Goal: Task Accomplishment & Management: Manage account settings

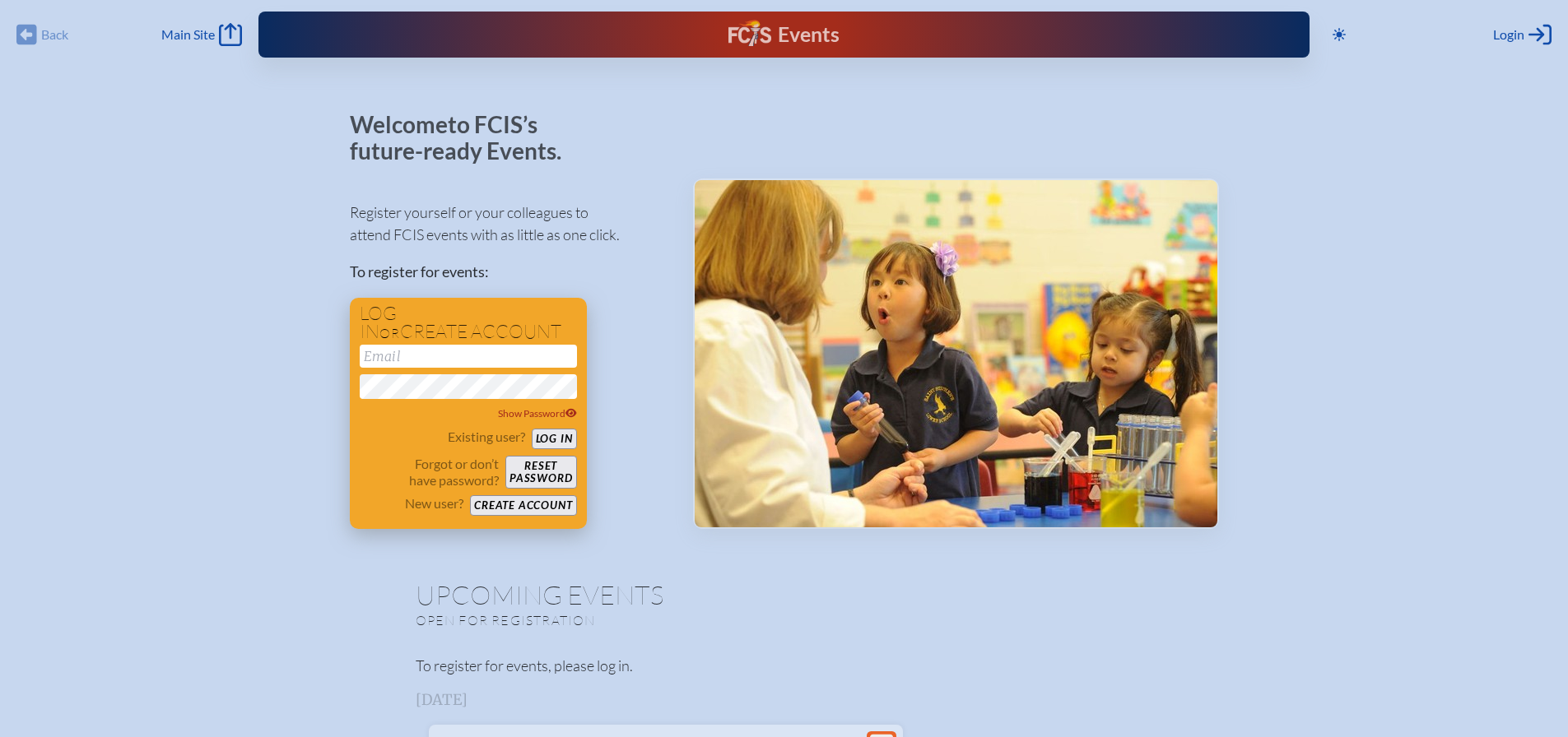
click at [501, 357] on input "email" at bounding box center [468, 356] width 217 height 23
type input "[EMAIL_ADDRESS][DOMAIN_NAME]"
click at [534, 420] on div "Show Password" at bounding box center [468, 414] width 217 height 16
click at [562, 437] on button "Log in" at bounding box center [554, 439] width 45 height 21
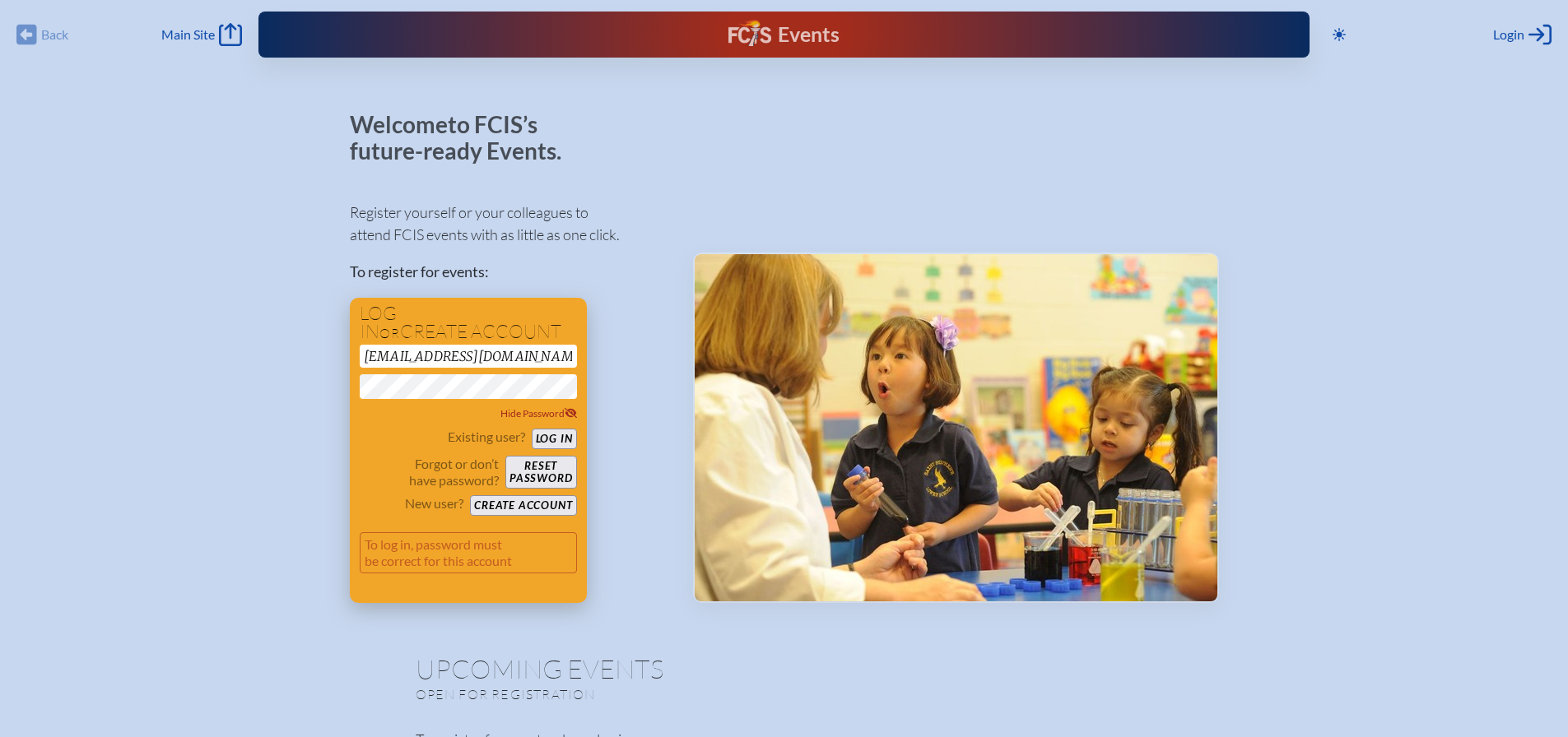
click at [562, 434] on button "Log in" at bounding box center [554, 439] width 45 height 21
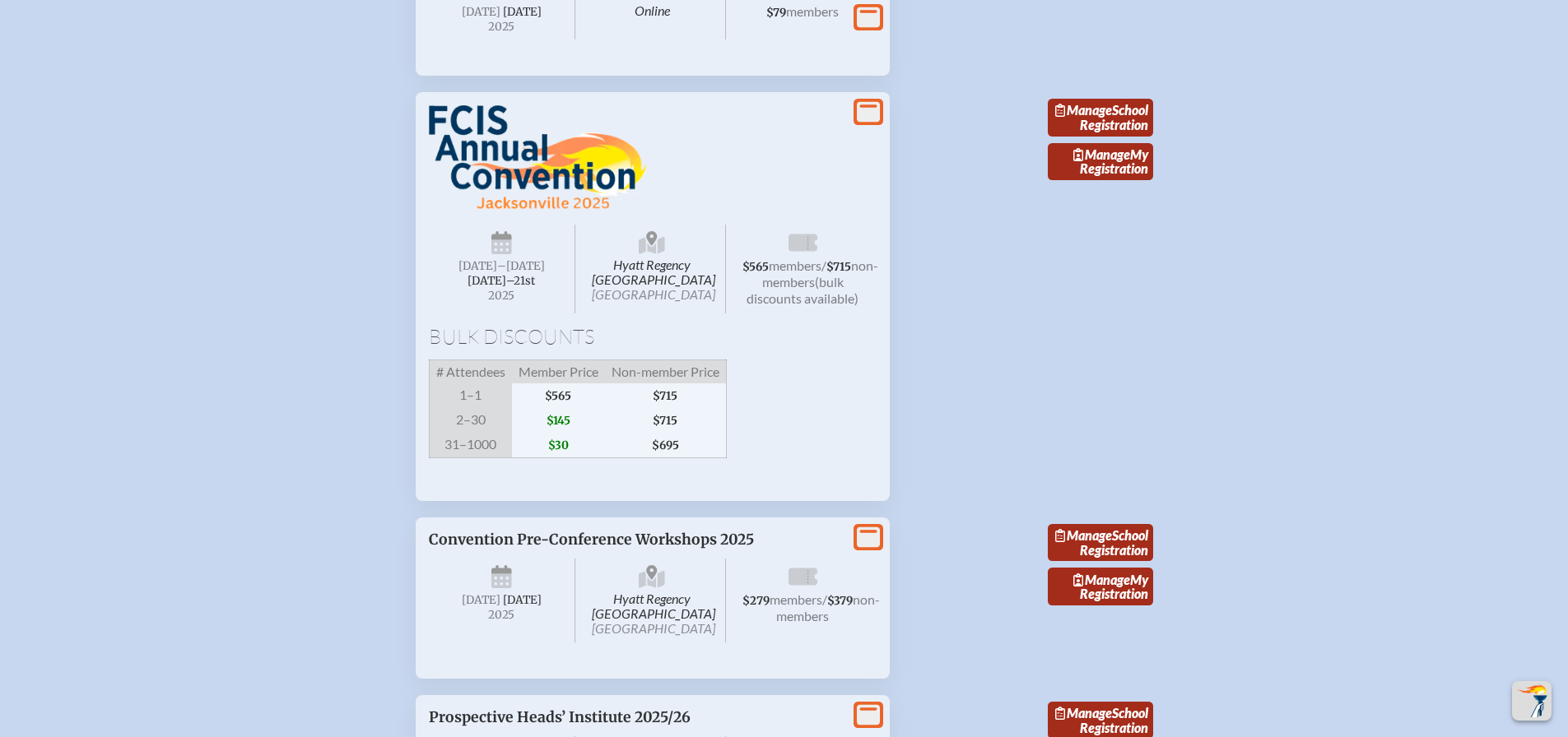
scroll to position [2797, 0]
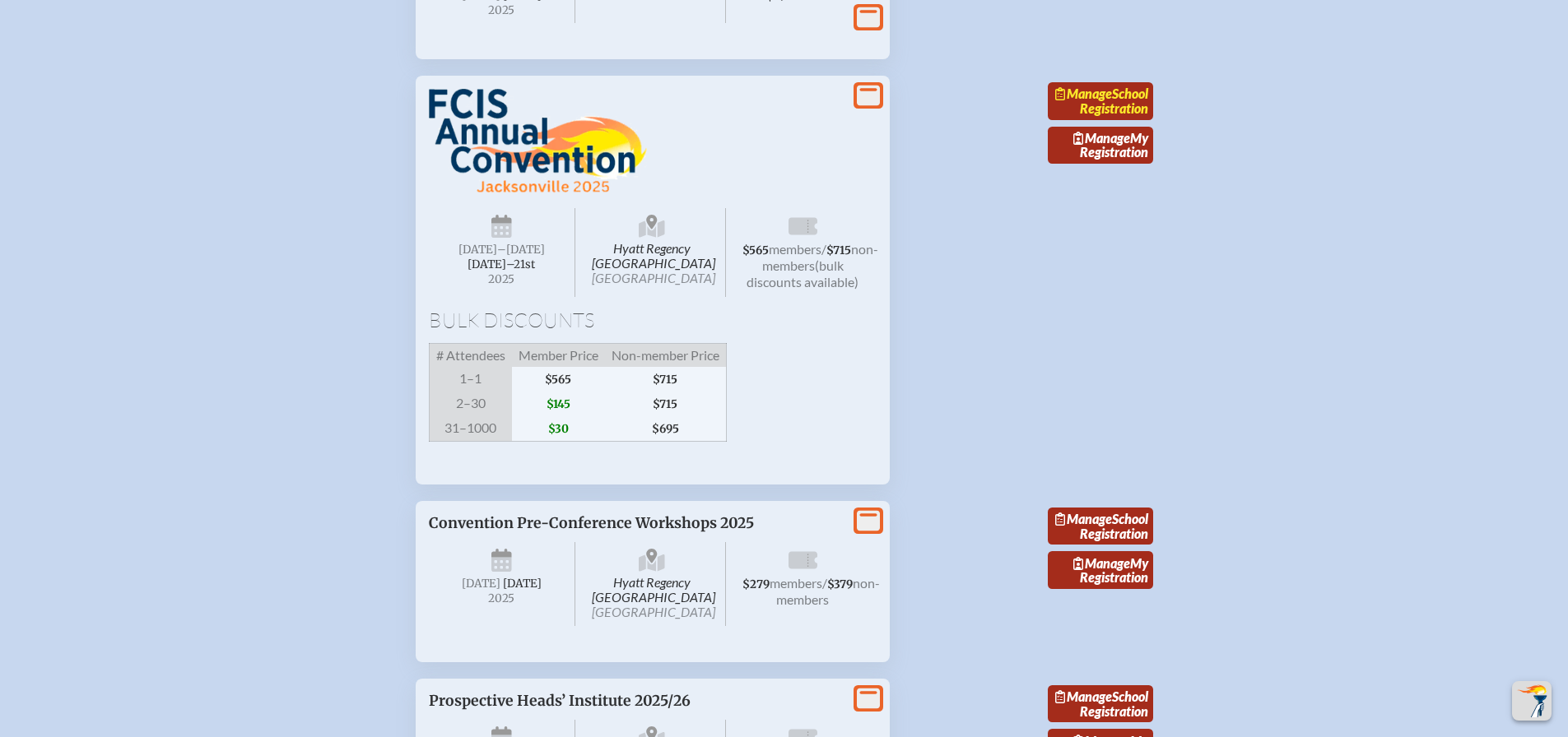
click at [1123, 120] on link "Manage School Registration" at bounding box center [1100, 101] width 106 height 38
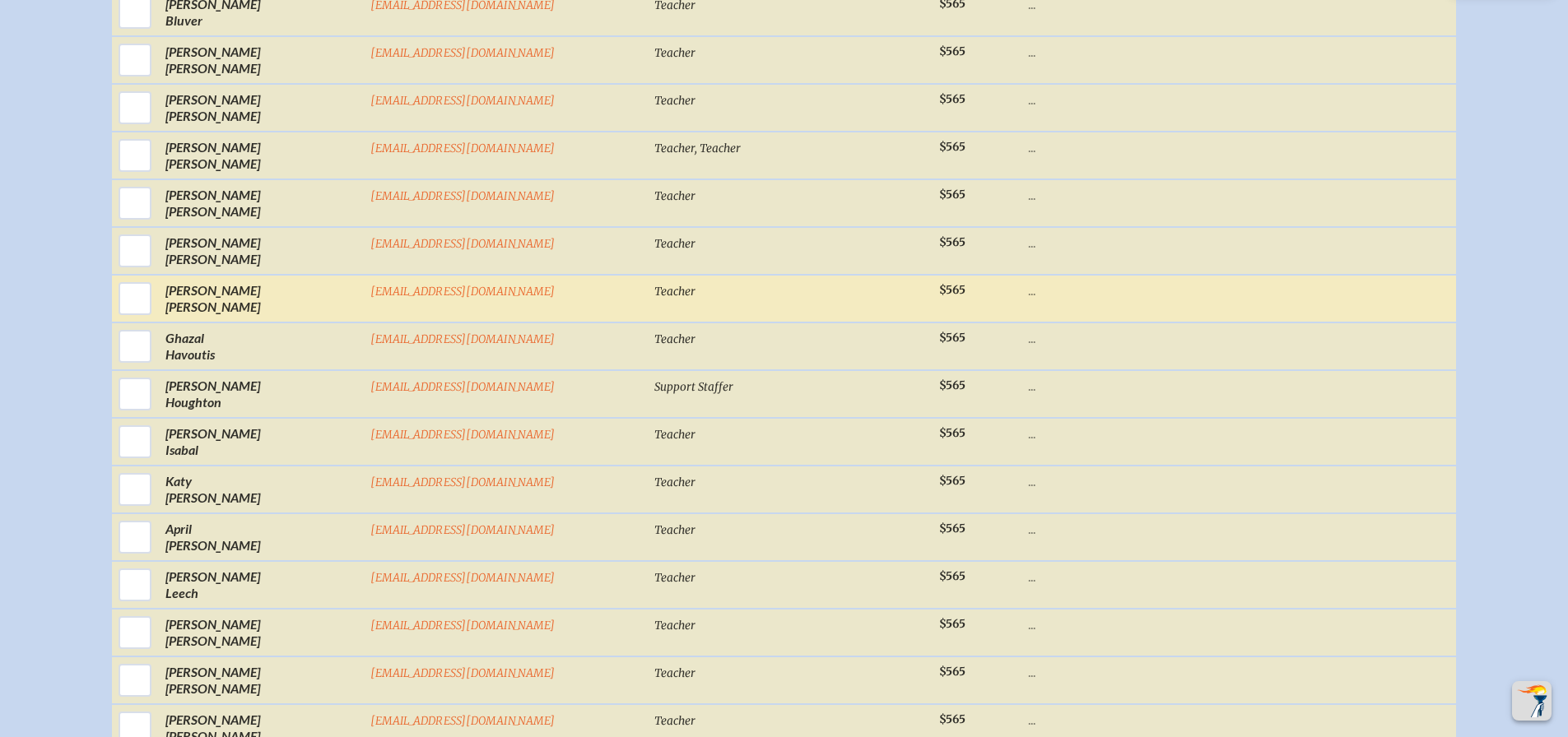
scroll to position [1069, 0]
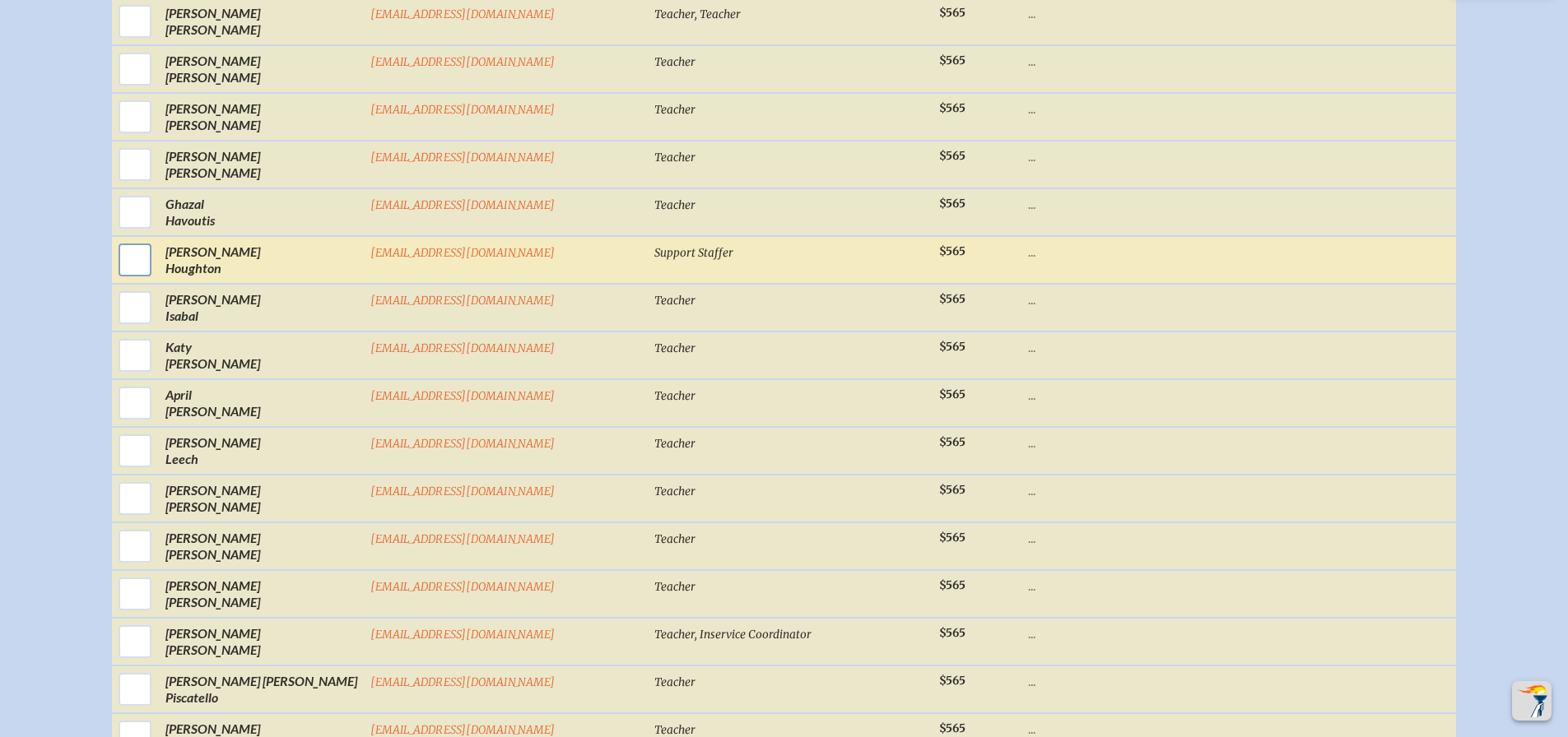
click at [156, 269] on input "checkbox" at bounding box center [135, 260] width 41 height 41
checkbox input "true"
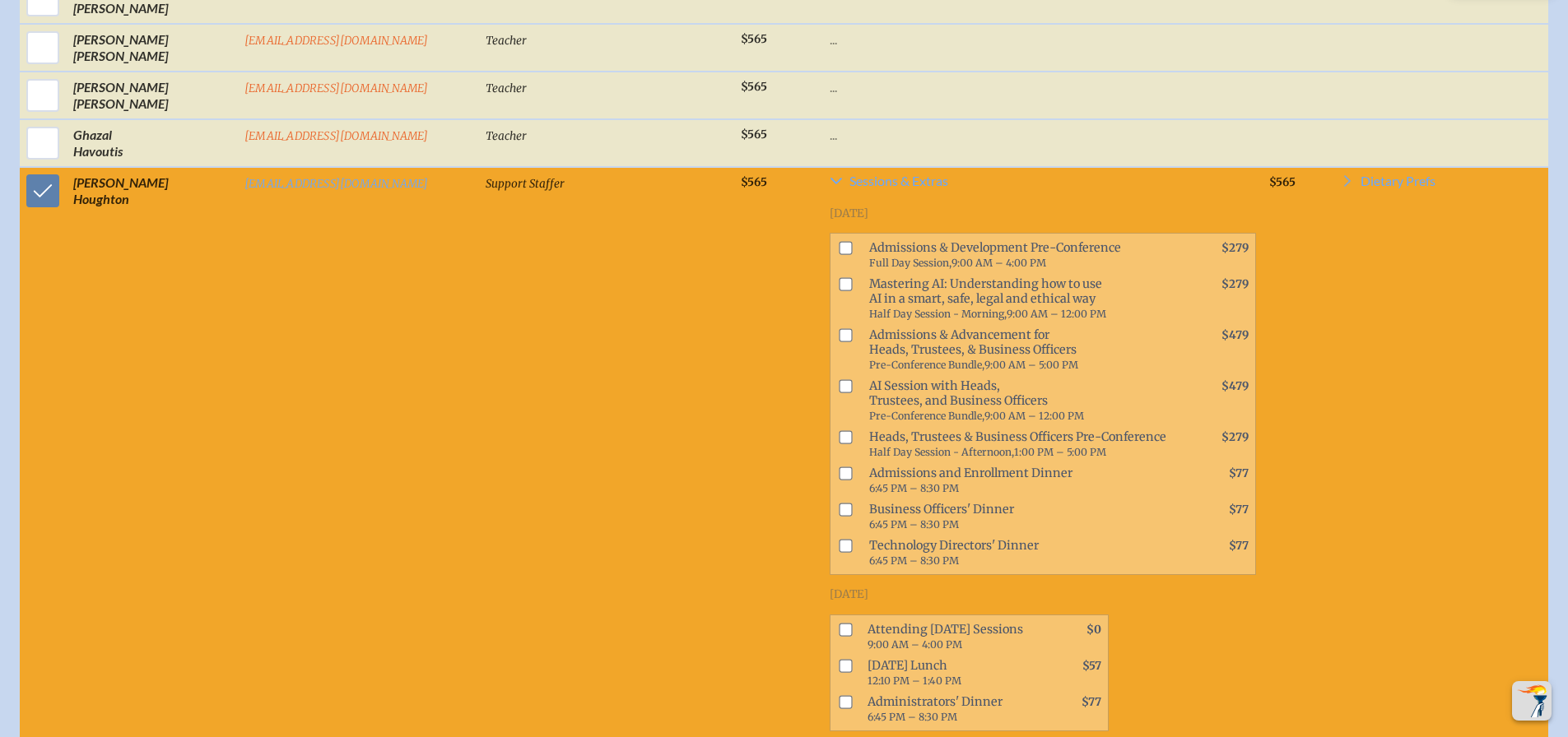
scroll to position [1168, 0]
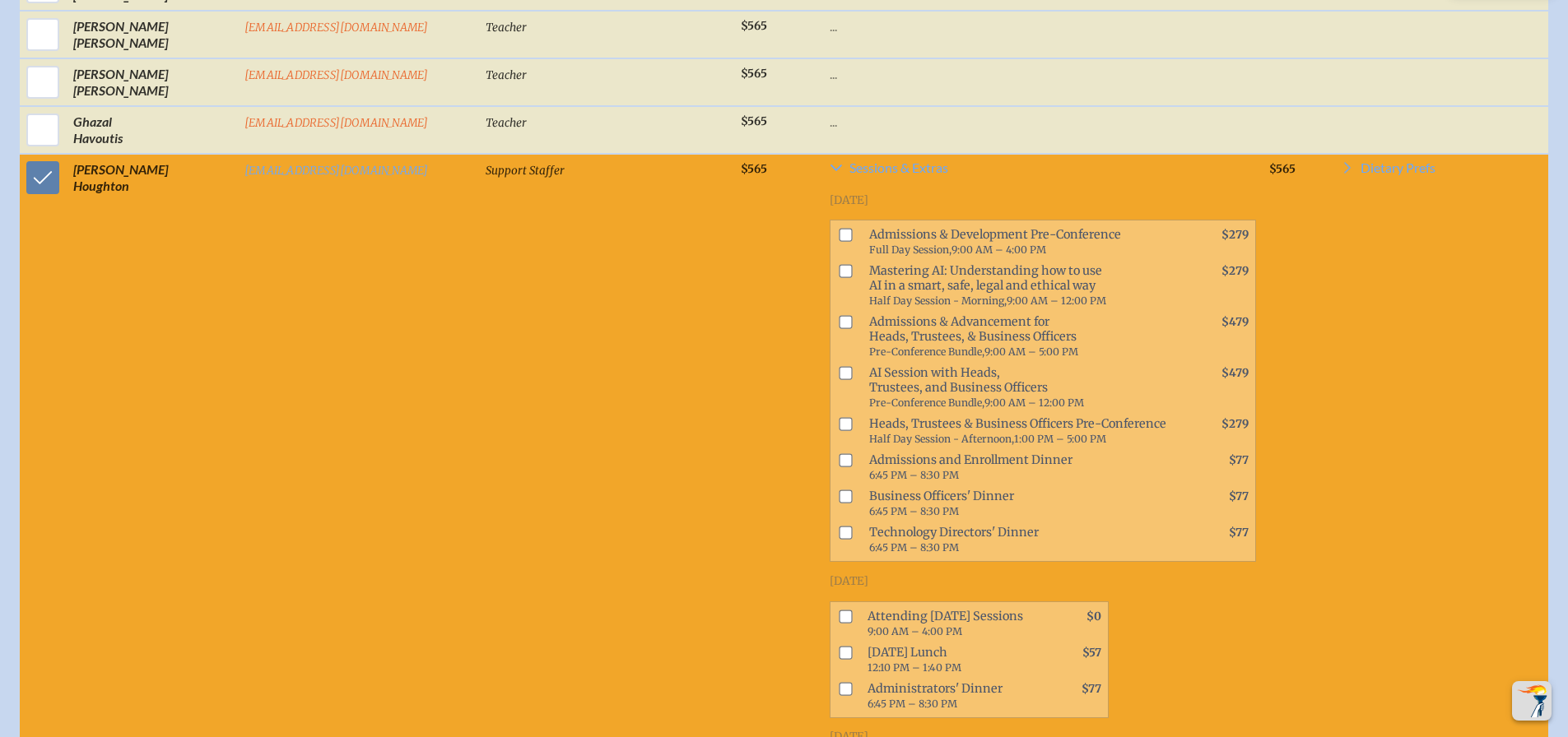
click at [840, 609] on input "checkbox" at bounding box center [846, 616] width 13 height 13
checkbox input "true"
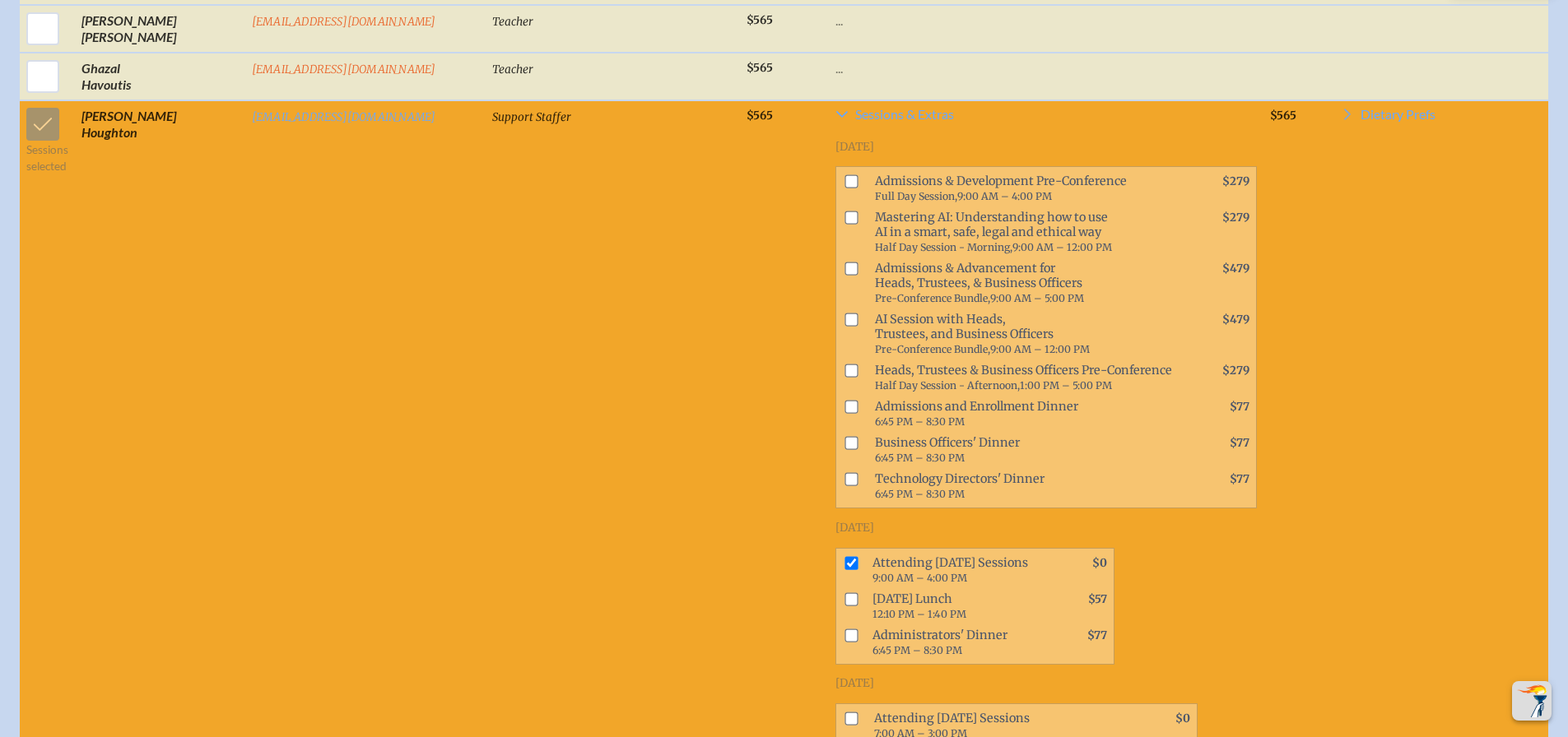
scroll to position [1251, 0]
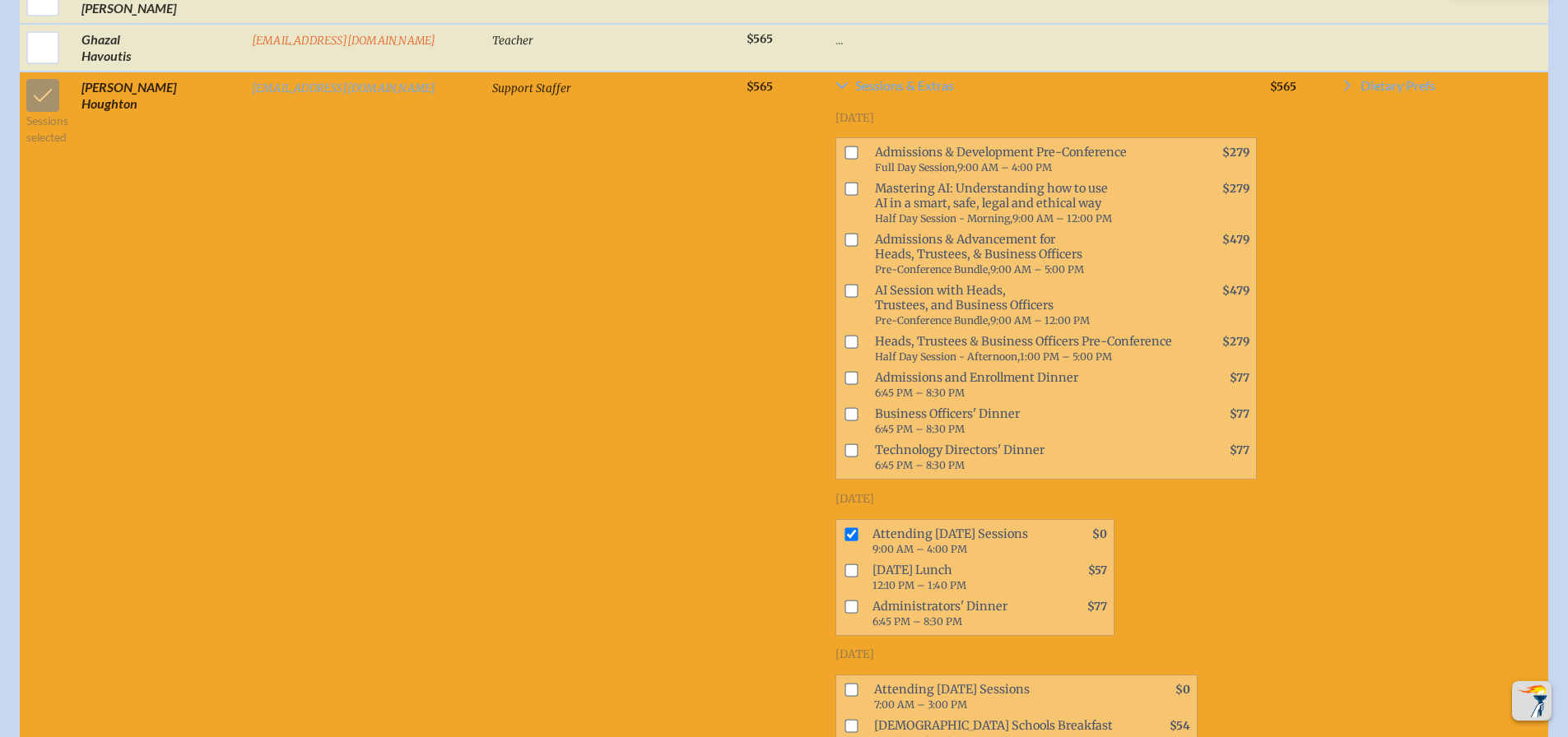
click at [845, 599] on input "checkbox" at bounding box center [851, 606] width 13 height 13
checkbox input "true"
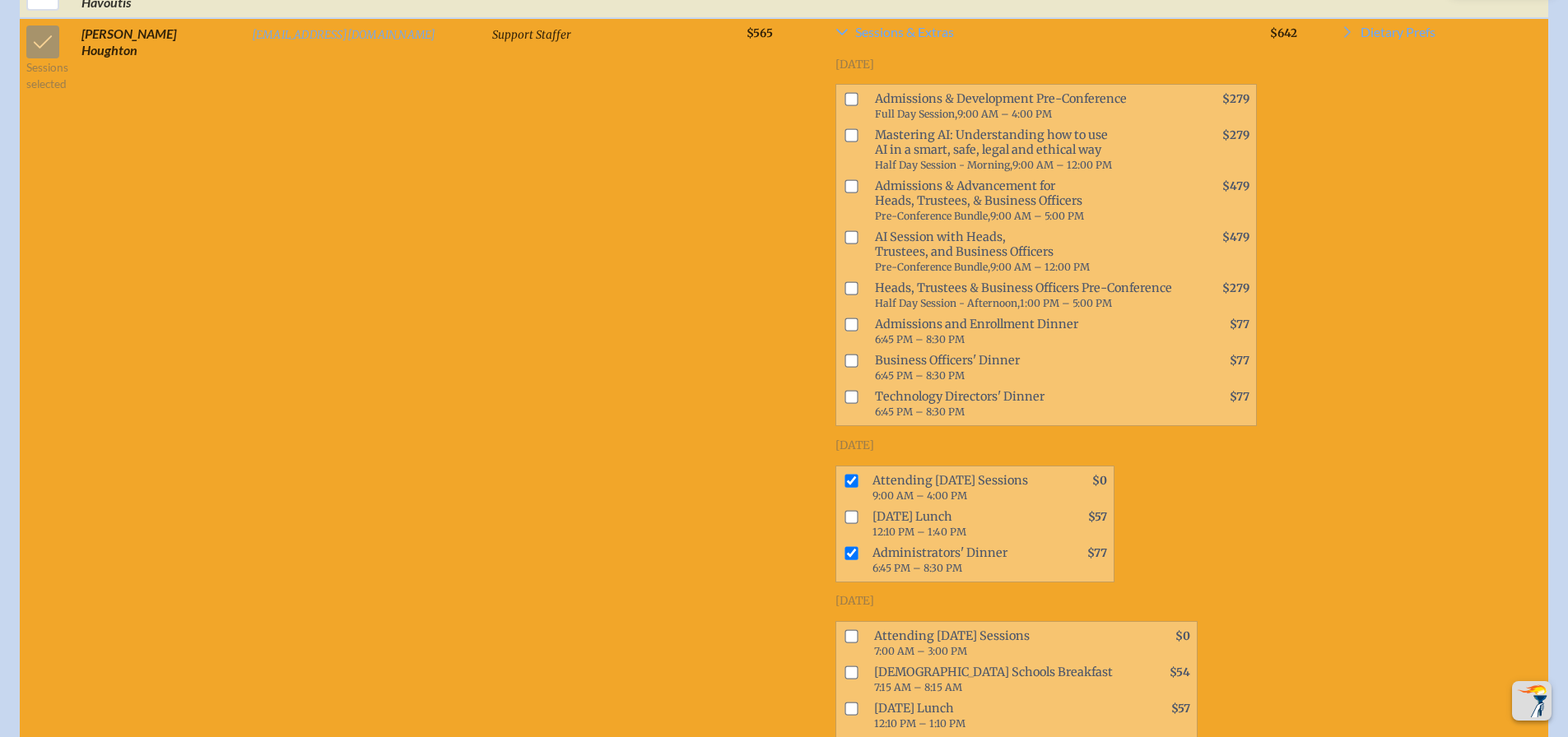
scroll to position [1332, 0]
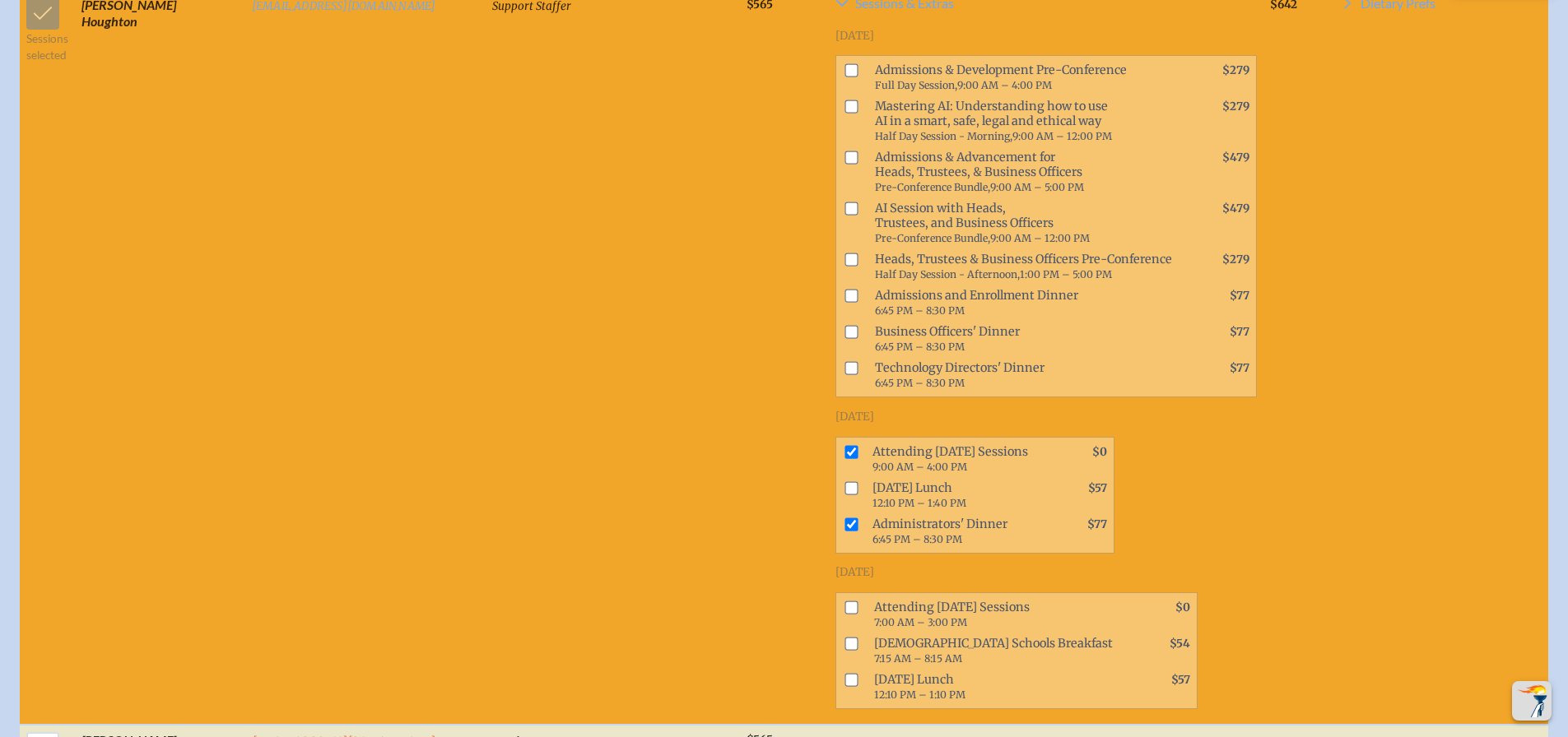
click at [845, 600] on input "checkbox" at bounding box center [851, 607] width 13 height 13
checkbox input "true"
click at [845, 445] on input "checkbox" at bounding box center [851, 452] width 13 height 13
checkbox input "false"
click at [845, 518] on input "checkbox" at bounding box center [851, 524] width 13 height 13
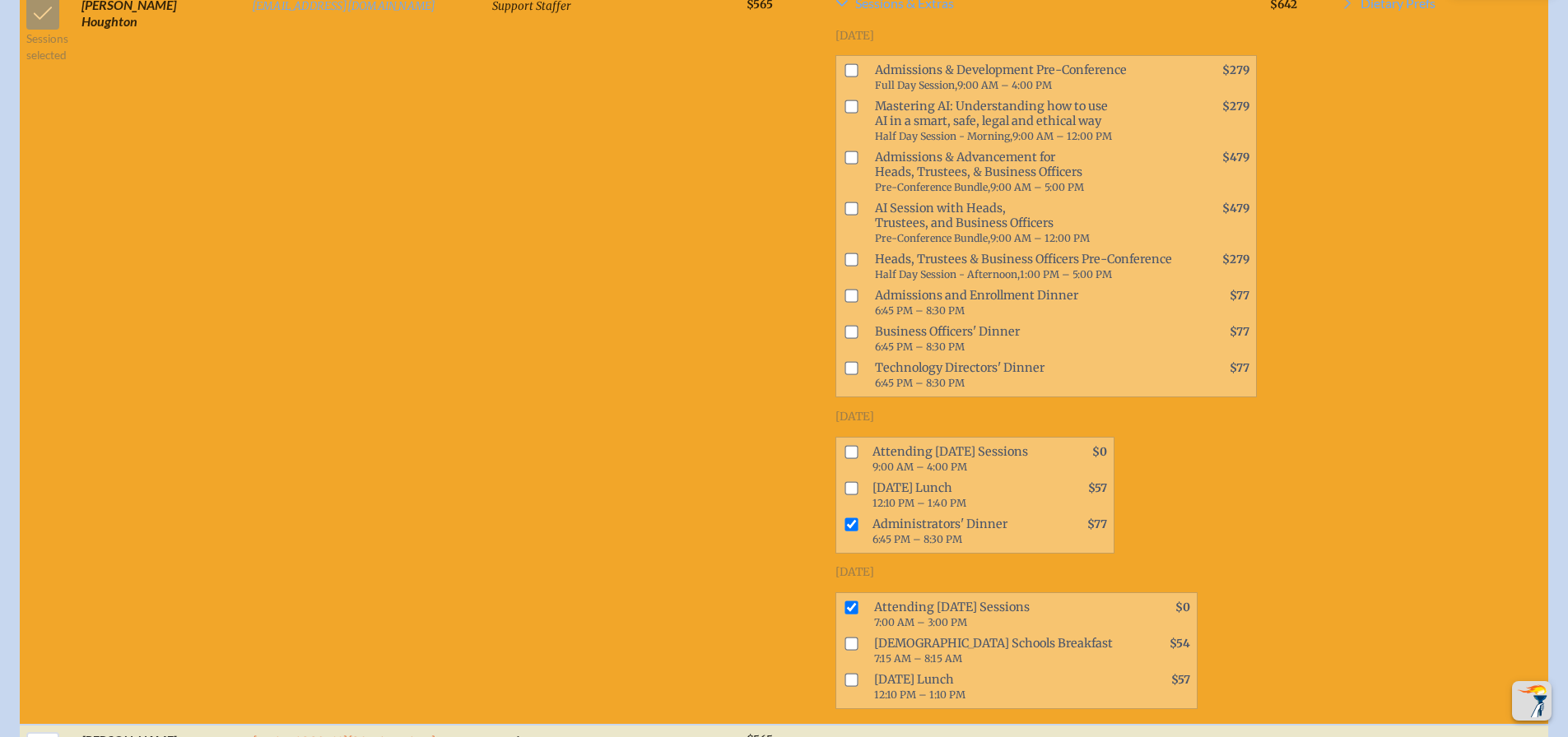
checkbox input "false"
click at [845, 600] on input "checkbox" at bounding box center [851, 607] width 13 height 13
checkbox input "false"
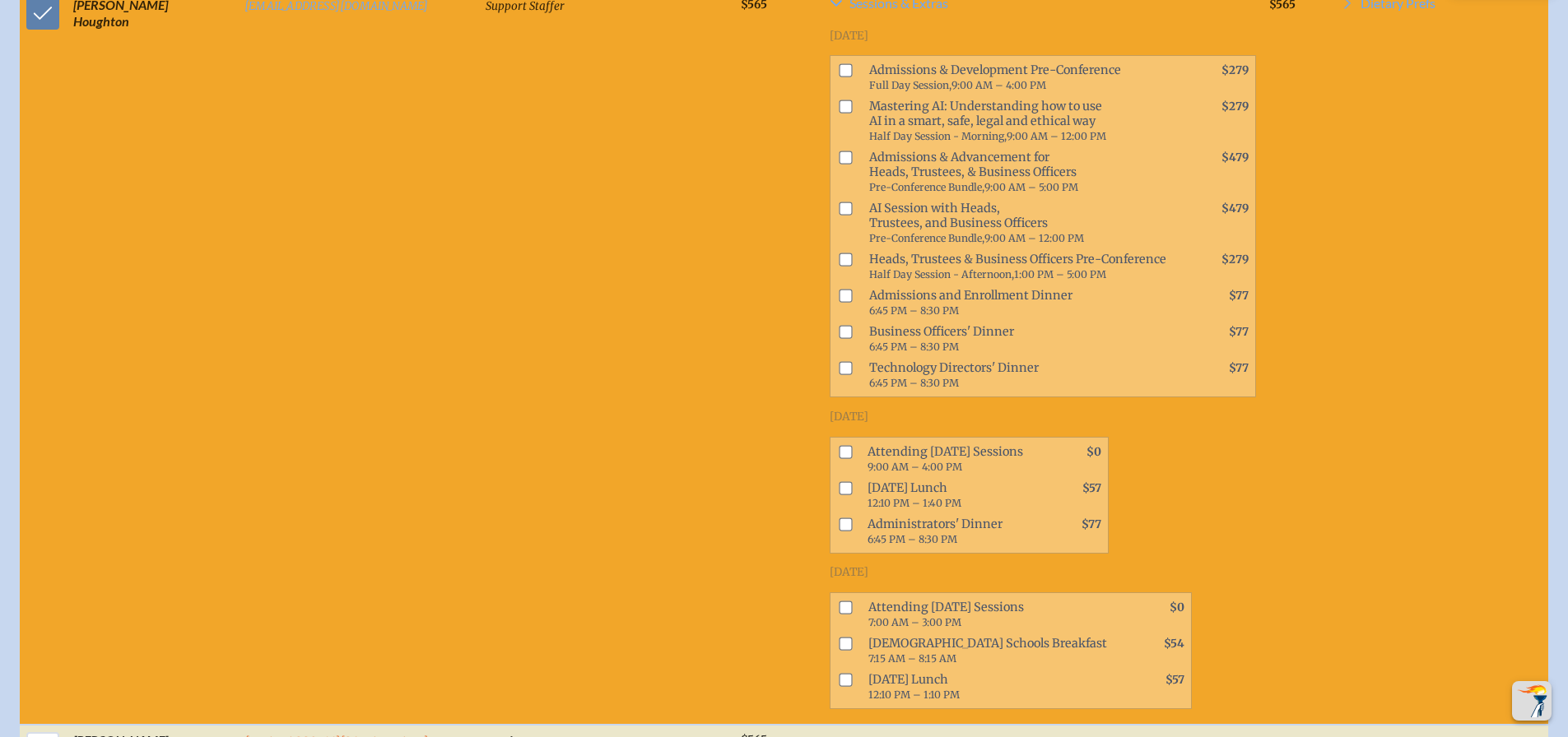
drag, startPoint x: 623, startPoint y: 75, endPoint x: 507, endPoint y: 190, distance: 163.3
click at [507, 190] on td "Support Staffer" at bounding box center [606, 357] width 255 height 735
drag, startPoint x: 674, startPoint y: 53, endPoint x: 1255, endPoint y: 492, distance: 728.2
click at [1255, 492] on tr "[PERSON_NAME] [EMAIL_ADDRESS][DOMAIN_NAME] Support Staffer $565 Sessions & Extr…" at bounding box center [784, 357] width 1528 height 735
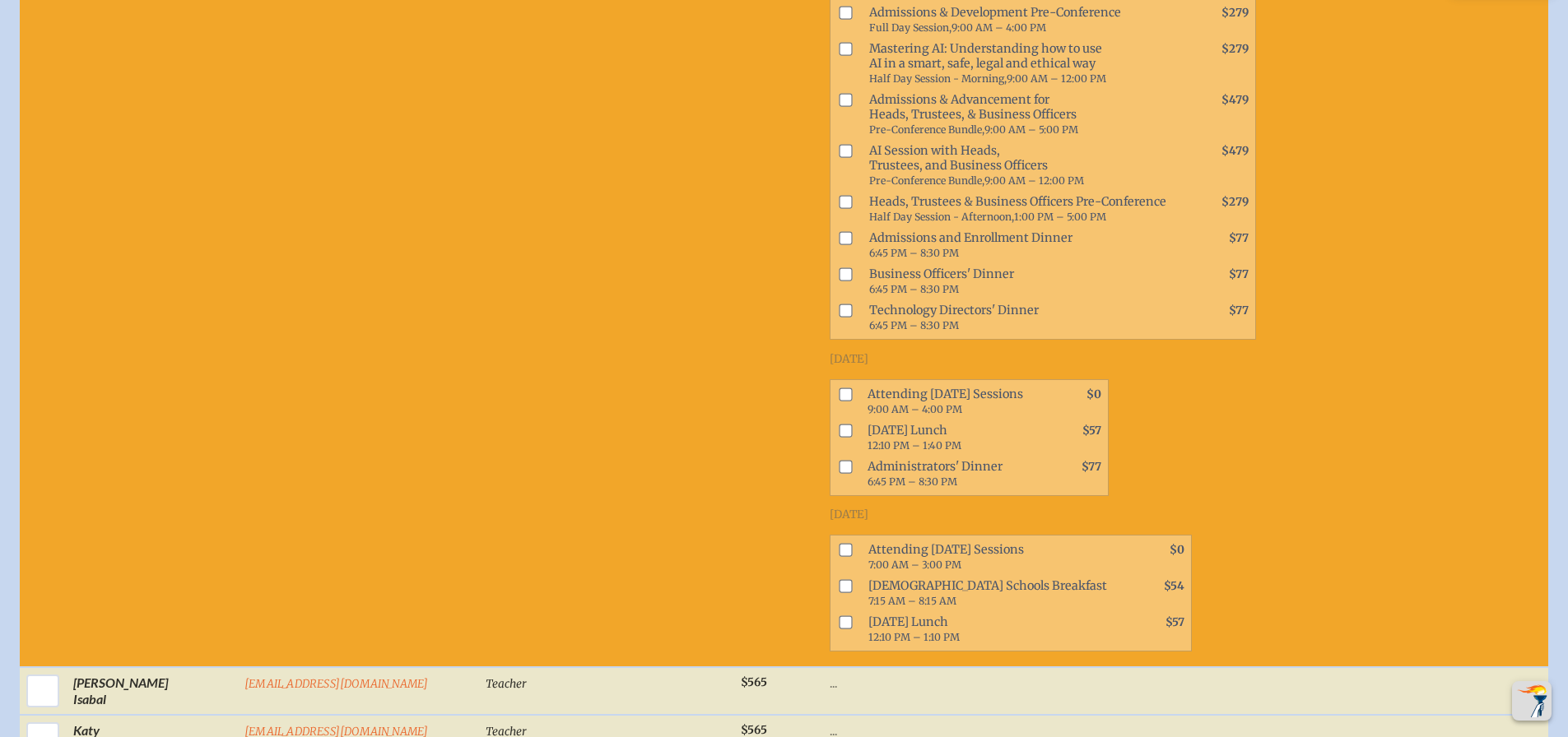
scroll to position [1415, 0]
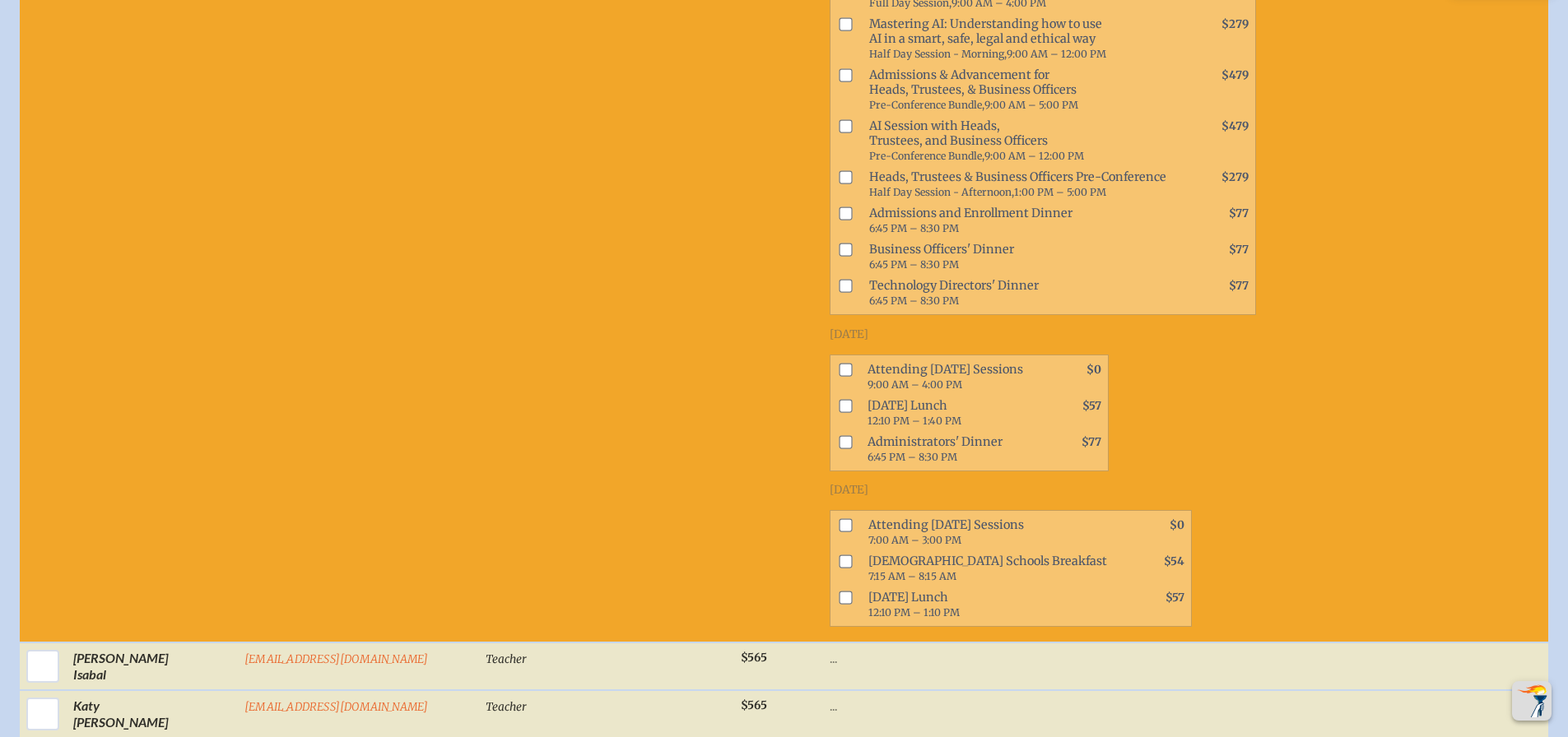
copy tr "Loremips & Dolors Ametconse, Adipisci 03el, 9809 Seddoeiusm & Temporincid Utl-E…"
click at [1031, 364] on div "[DATE] Attending [DATE] Sessions 9:00 AM – 4:00 PM $0 [DATE] Lunch 12:10 PM – 1…" at bounding box center [1043, 399] width 426 height 145
